Goal: Task Accomplishment & Management: Use online tool/utility

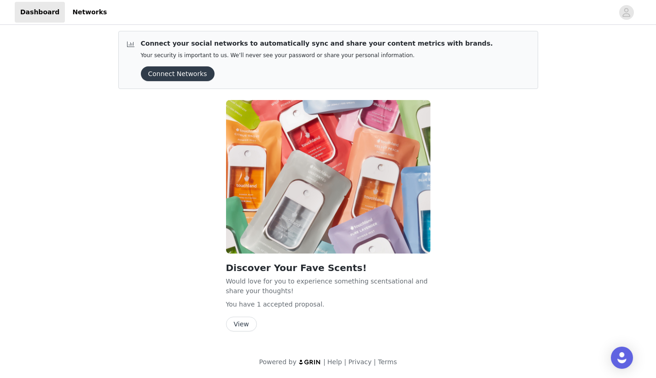
scroll to position [3, 0]
click at [247, 324] on button "View" at bounding box center [241, 323] width 31 height 15
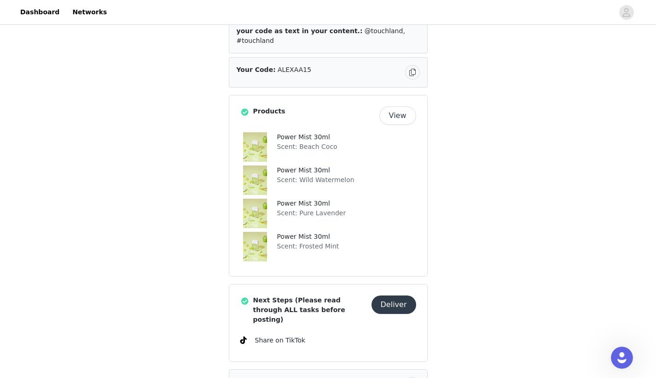
scroll to position [210, 0]
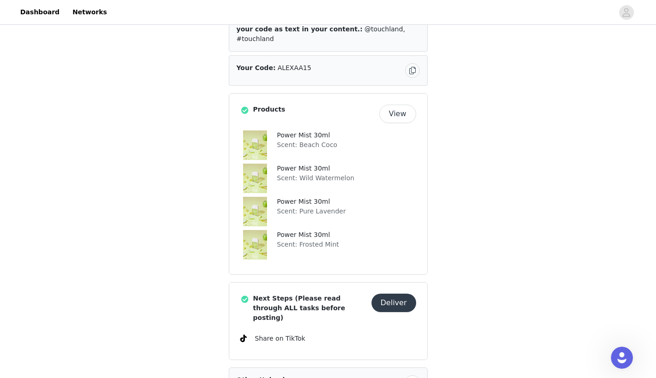
click at [406, 293] on button "Deliver" at bounding box center [394, 302] width 45 height 18
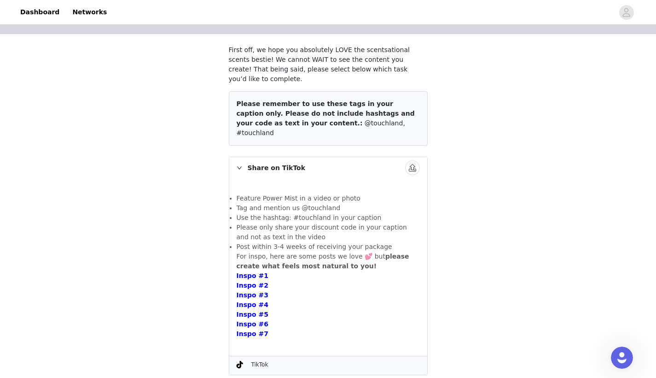
scroll to position [62, 0]
click at [237, 165] on icon "icon: right" at bounding box center [240, 168] width 6 height 6
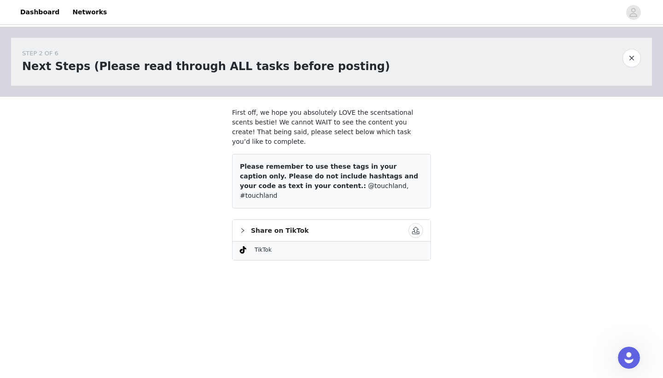
click at [245, 228] on icon "icon: right" at bounding box center [243, 231] width 6 height 6
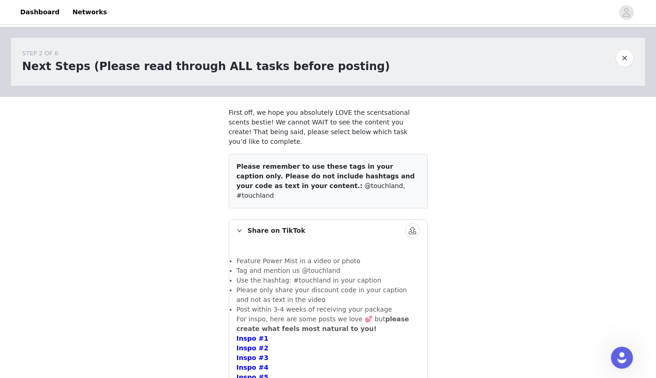
click at [622, 54] on button "button" at bounding box center [625, 58] width 18 height 18
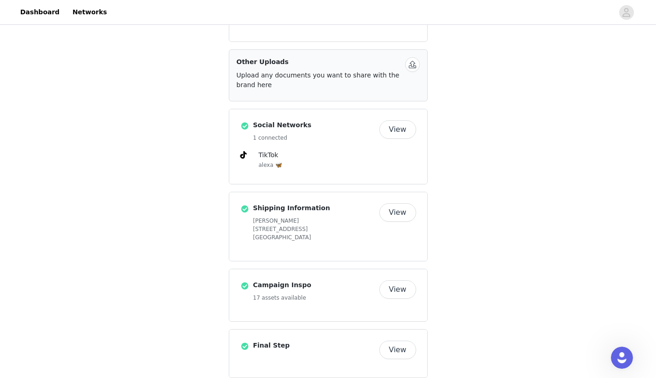
scroll to position [527, 0]
click at [394, 204] on button "View" at bounding box center [398, 213] width 37 height 18
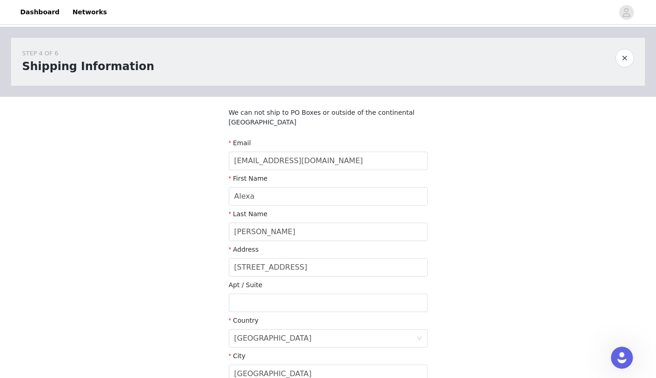
click at [326, 254] on div at bounding box center [328, 283] width 221 height 372
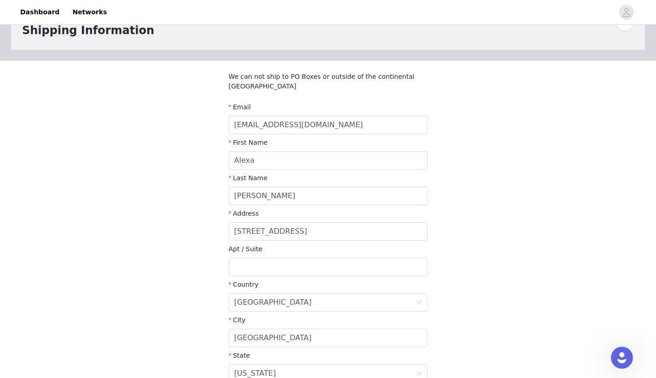
scroll to position [35, 0]
click at [324, 222] on div at bounding box center [328, 247] width 221 height 372
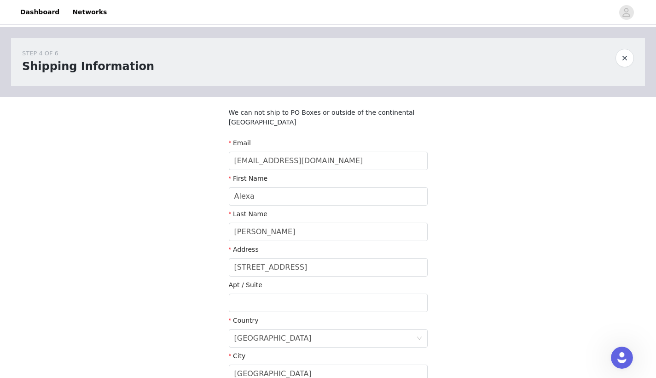
scroll to position [0, 0]
click at [28, 18] on link "Dashboard" at bounding box center [40, 12] width 50 height 21
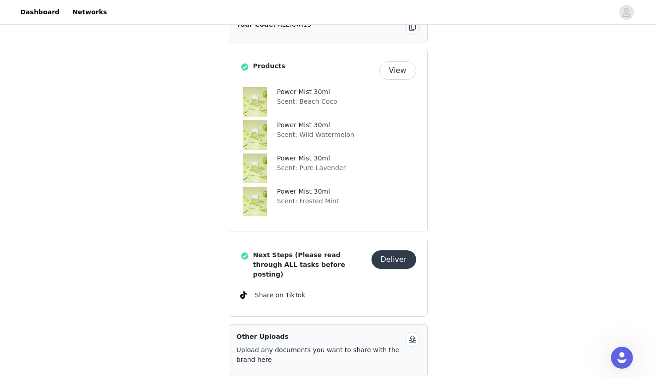
scroll to position [255, 0]
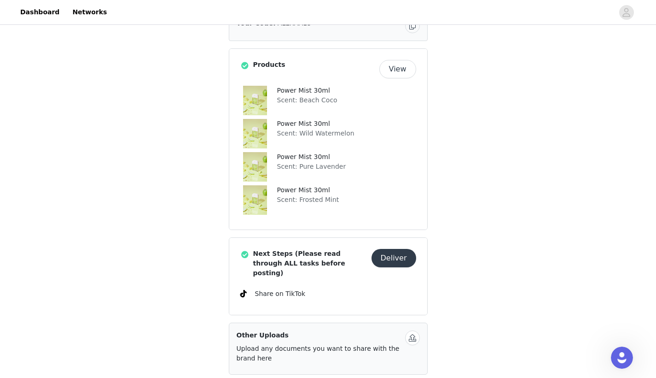
click at [402, 62] on button "View" at bounding box center [398, 69] width 37 height 18
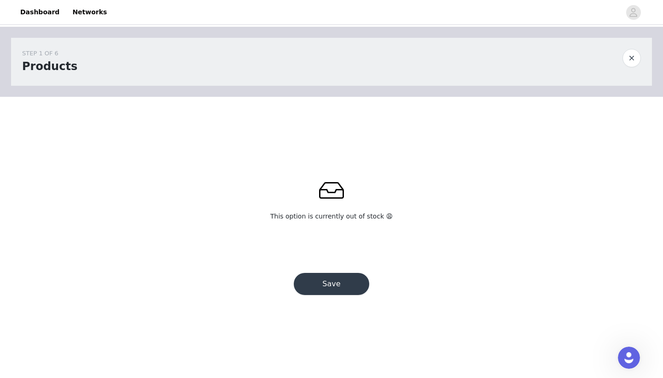
click at [335, 289] on button "Save" at bounding box center [332, 284] width 76 height 22
